Goal: Task Accomplishment & Management: Manage account settings

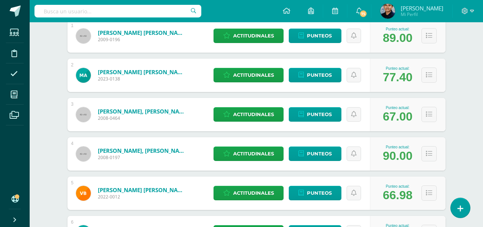
scroll to position [52, 0]
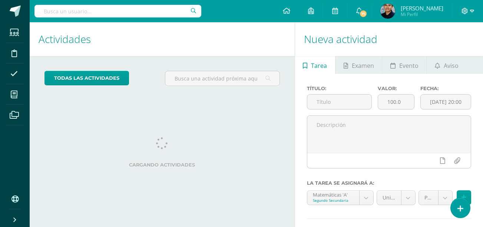
click at [462, 10] on icon at bounding box center [465, 11] width 7 height 7
click at [442, 41] on span "Configuración" at bounding box center [449, 39] width 34 height 7
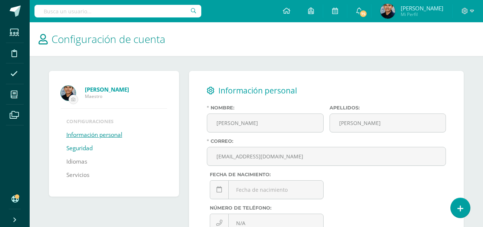
click at [83, 147] on link "Seguridad" at bounding box center [79, 148] width 26 height 13
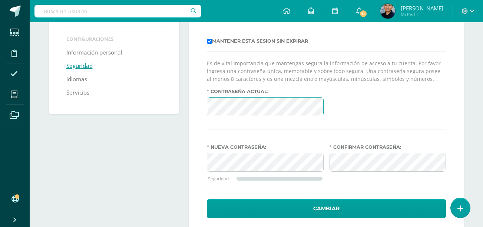
scroll to position [100, 0]
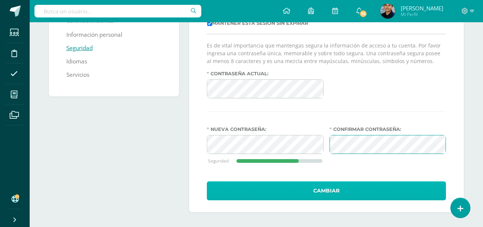
click at [290, 193] on button "Cambiar" at bounding box center [326, 190] width 239 height 19
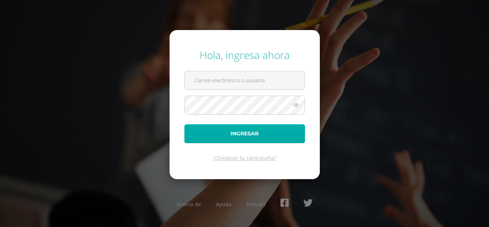
type input "[EMAIL_ADDRESS][DOMAIN_NAME]"
click at [249, 130] on button "Ingresar" at bounding box center [244, 133] width 121 height 19
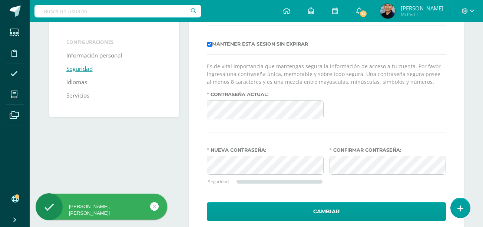
scroll to position [80, 0]
